Goal: Check status

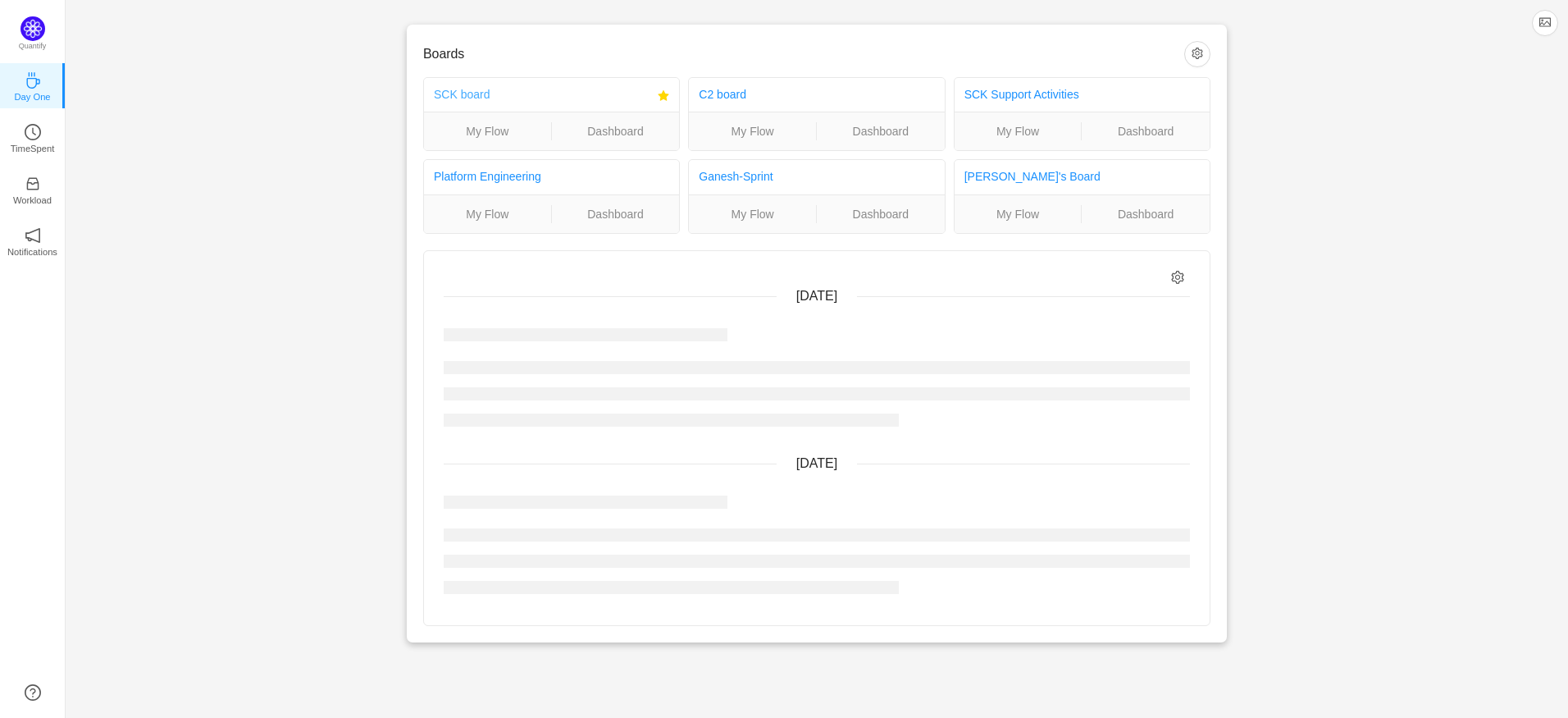
click at [477, 93] on link "SCK board" at bounding box center [462, 94] width 56 height 14
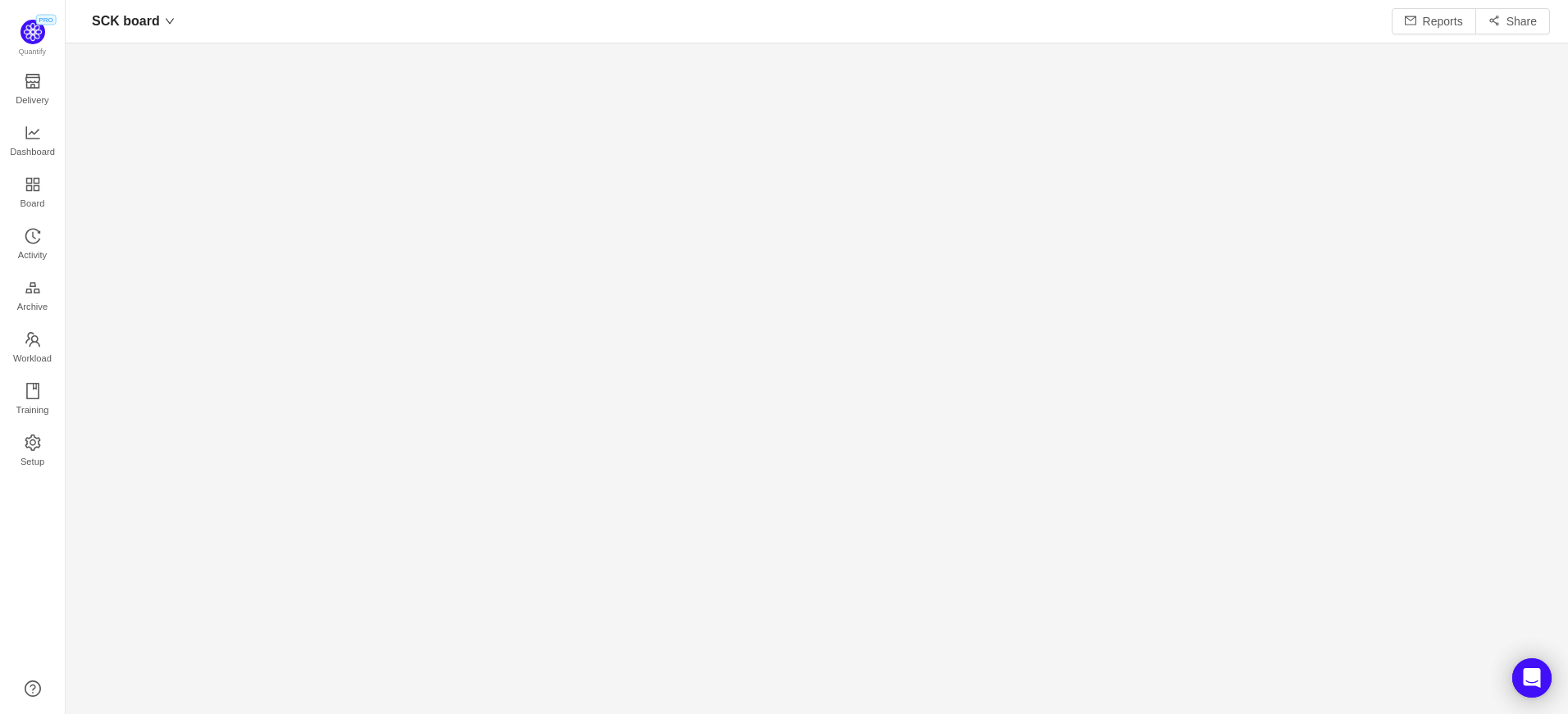
scroll to position [690, 1466]
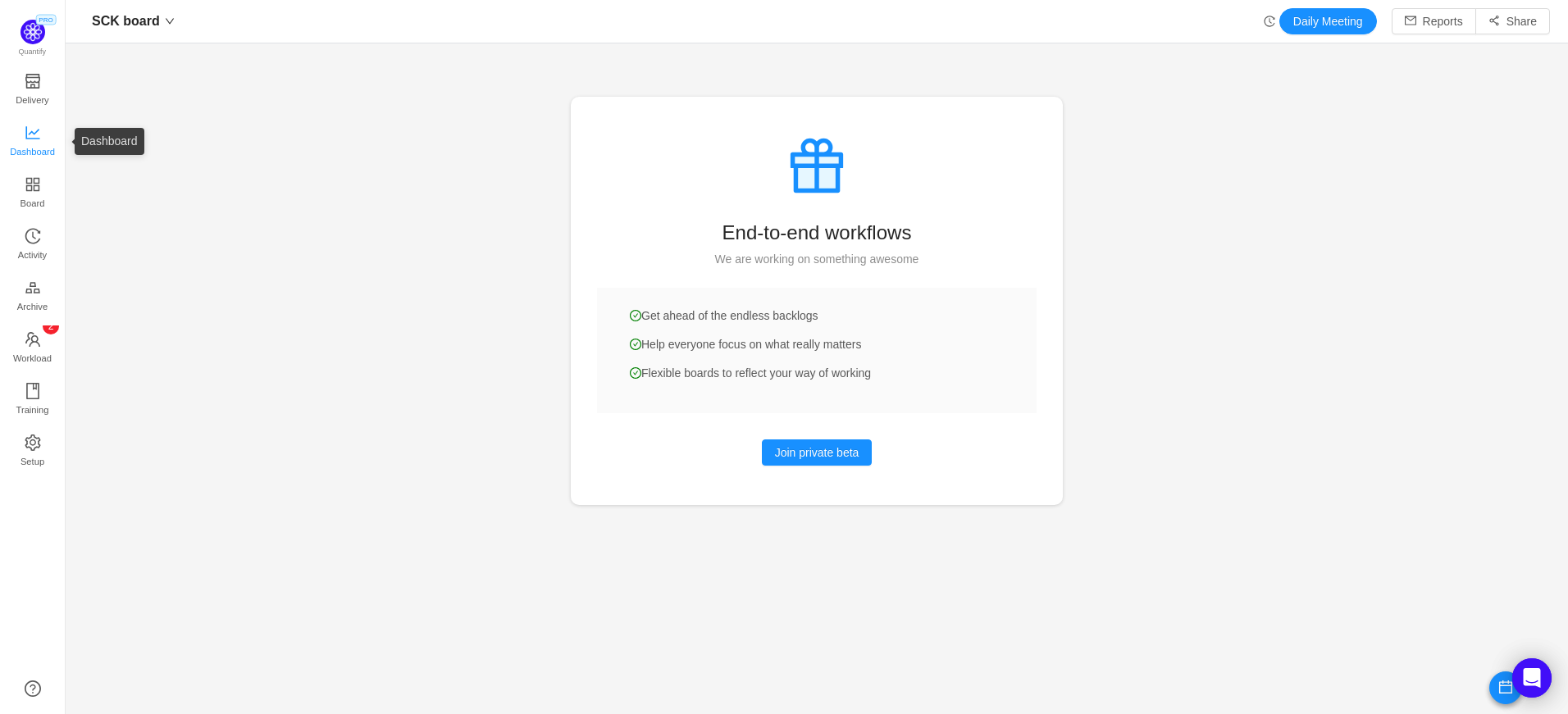
click at [33, 147] on span "Dashboard" at bounding box center [33, 152] width 45 height 33
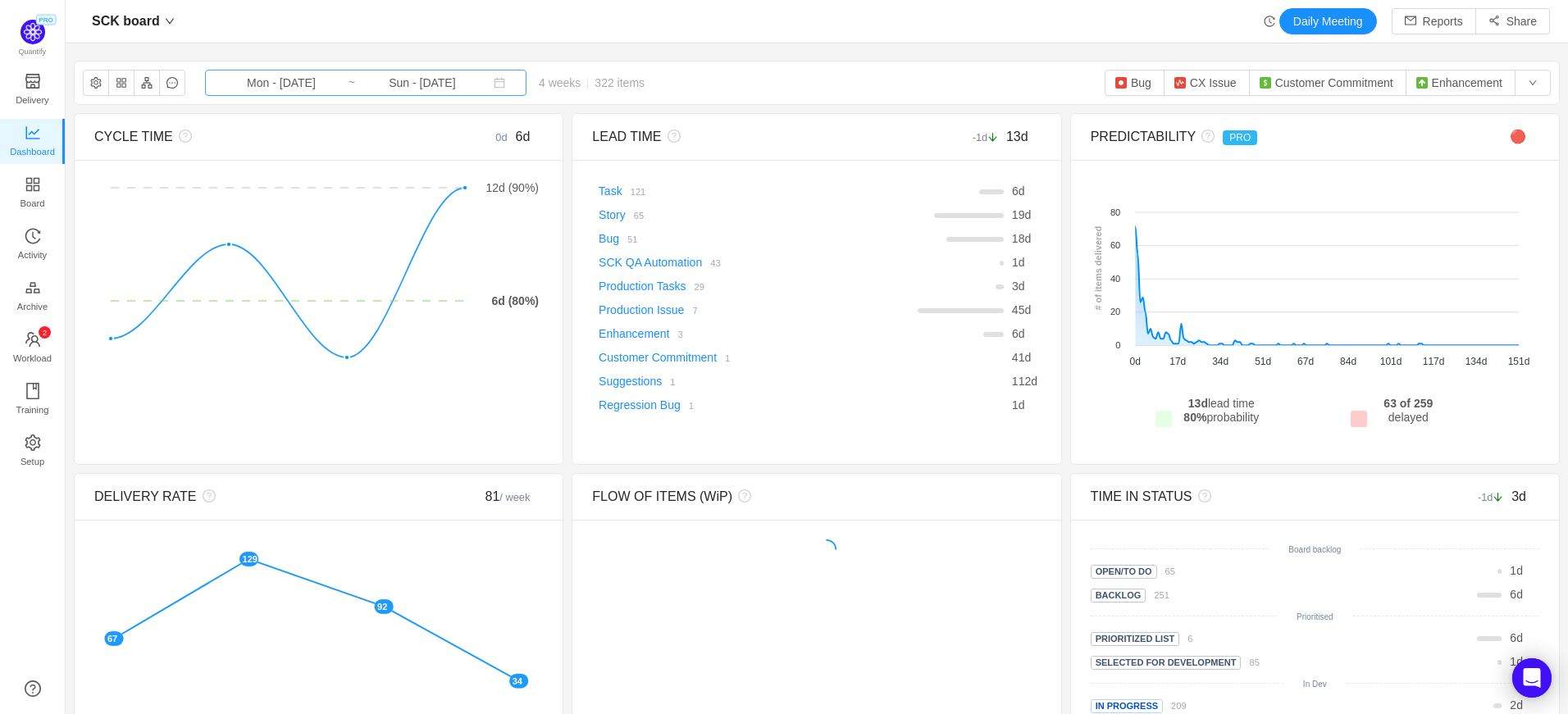
click at [316, 84] on input "Mon - [DATE]" at bounding box center [281, 83] width 133 height 18
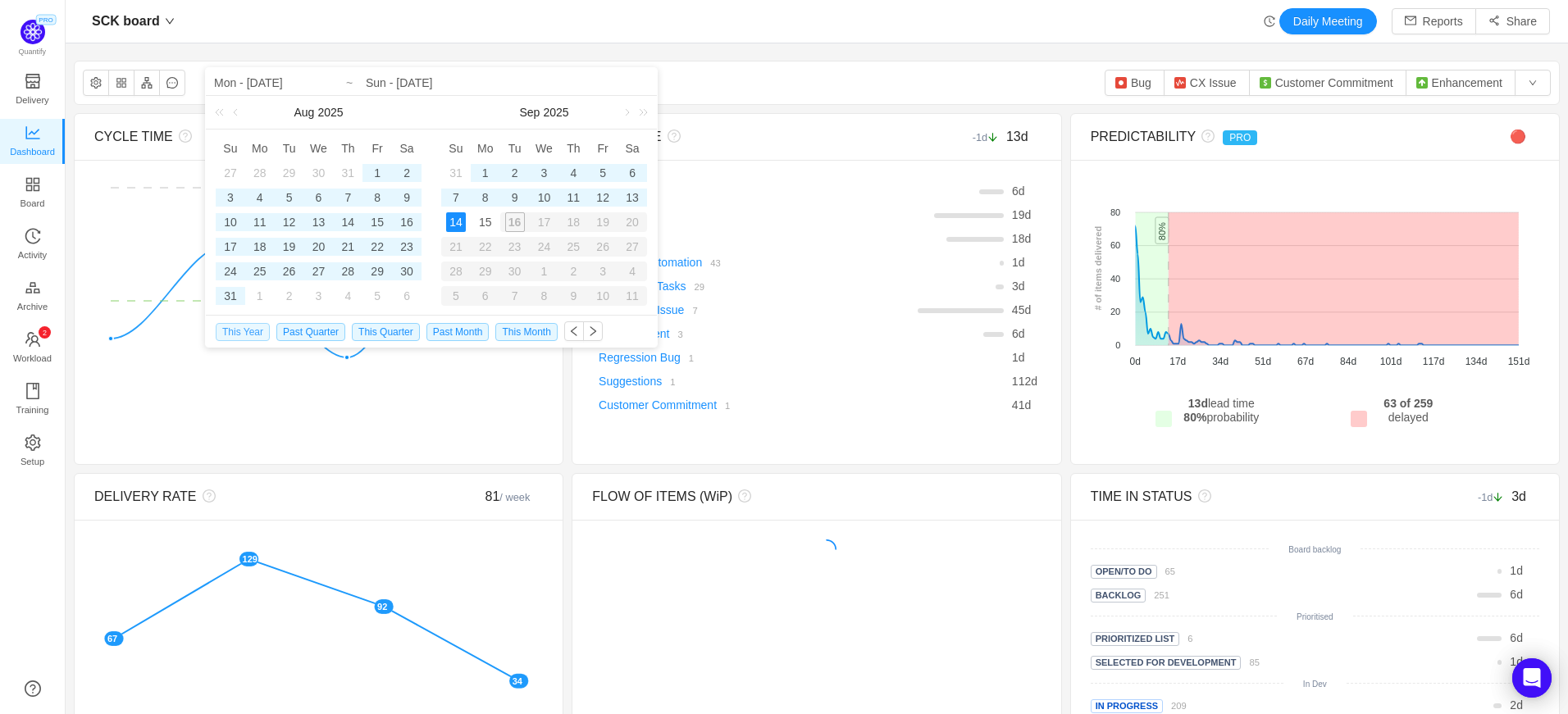
click at [245, 330] on span "This Year" at bounding box center [243, 332] width 54 height 18
type input "Wed - [DATE]"
type input "Sun - [DATE]"
